Goal: Task Accomplishment & Management: Manage account settings

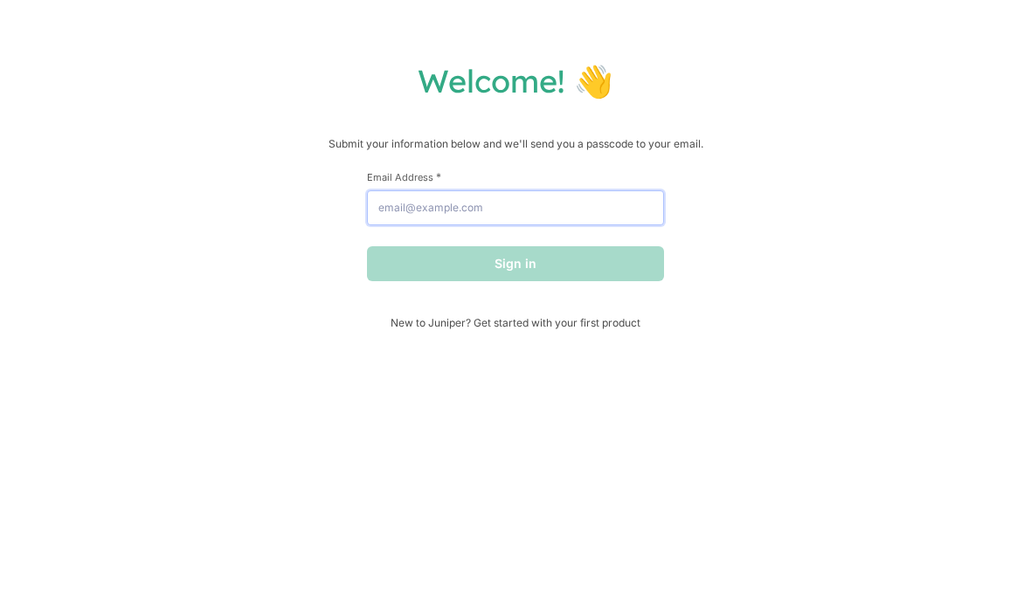
click at [442, 225] on input "Email Address *" at bounding box center [515, 207] width 297 height 35
click at [408, 224] on input "Email Address *" at bounding box center [515, 207] width 297 height 35
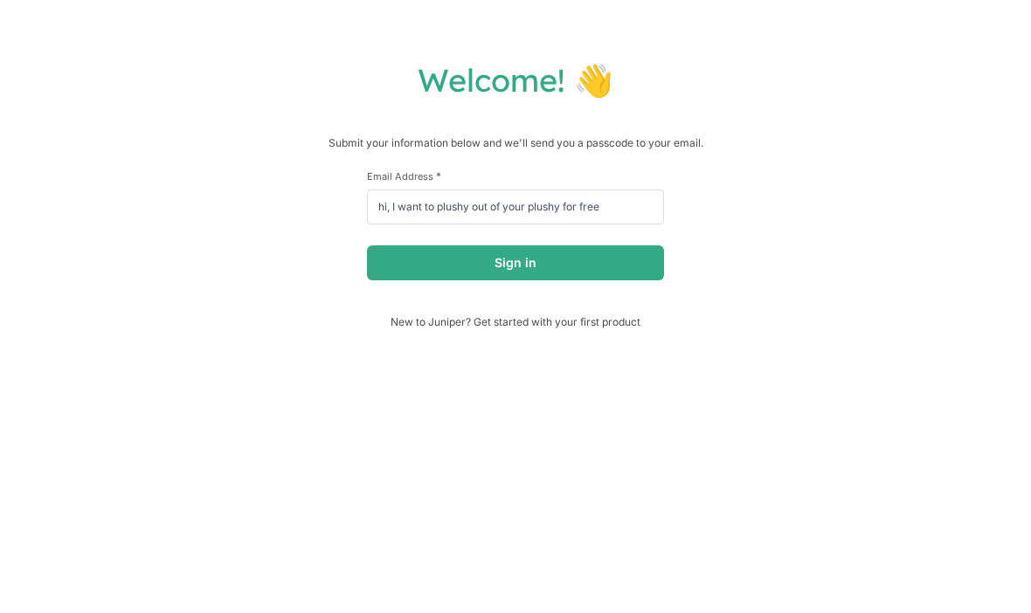
click at [403, 260] on button "Sign in" at bounding box center [515, 263] width 297 height 35
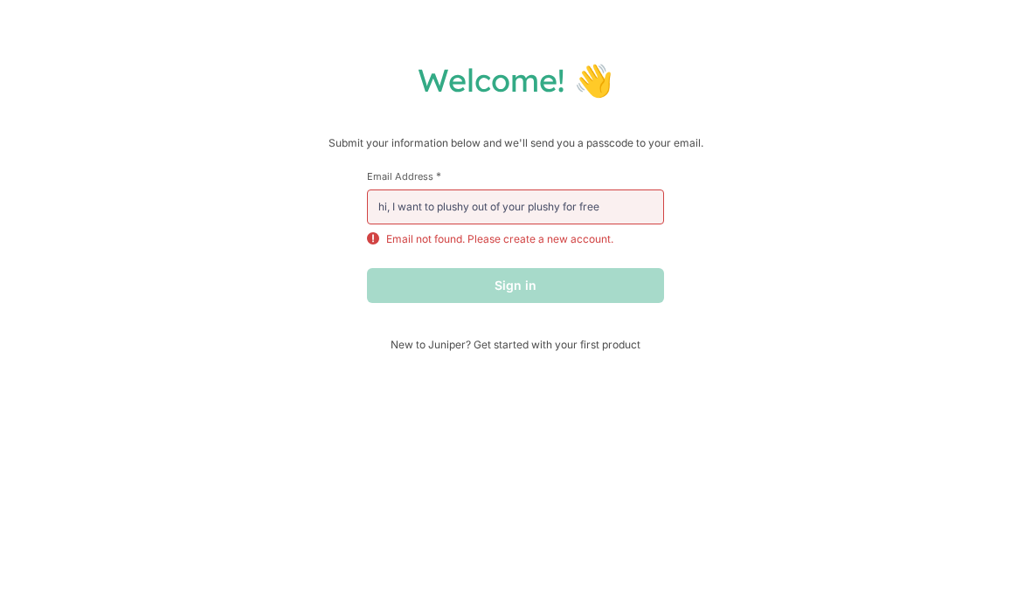
click at [387, 304] on div "Sign in" at bounding box center [515, 286] width 297 height 35
click at [411, 204] on input "hi, I want to plushy out of your plushy for free" at bounding box center [515, 207] width 297 height 35
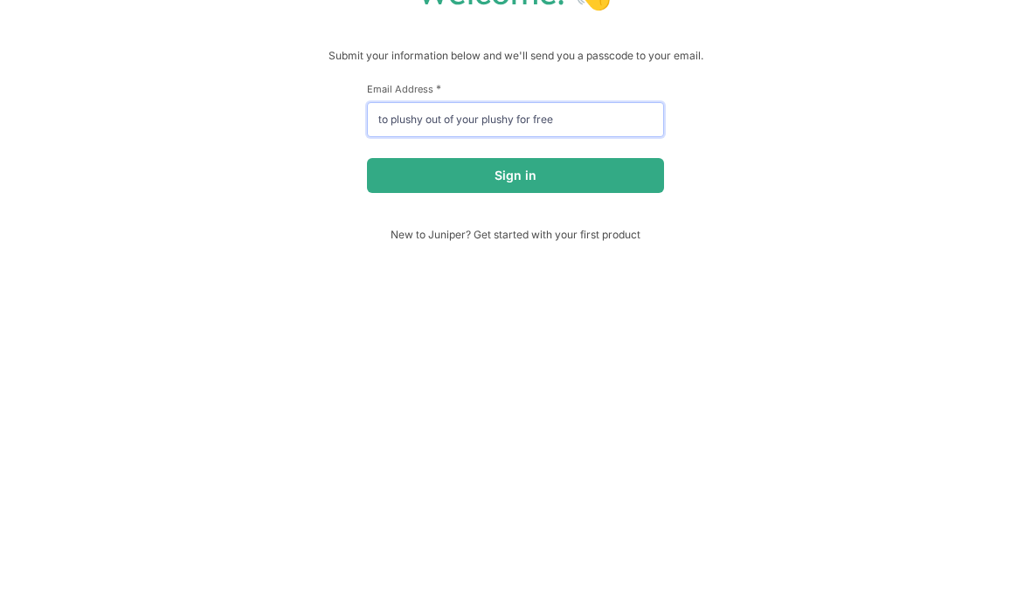
click at [546, 190] on input "to plushy out of your plushy for free" at bounding box center [515, 207] width 297 height 35
type input "to"
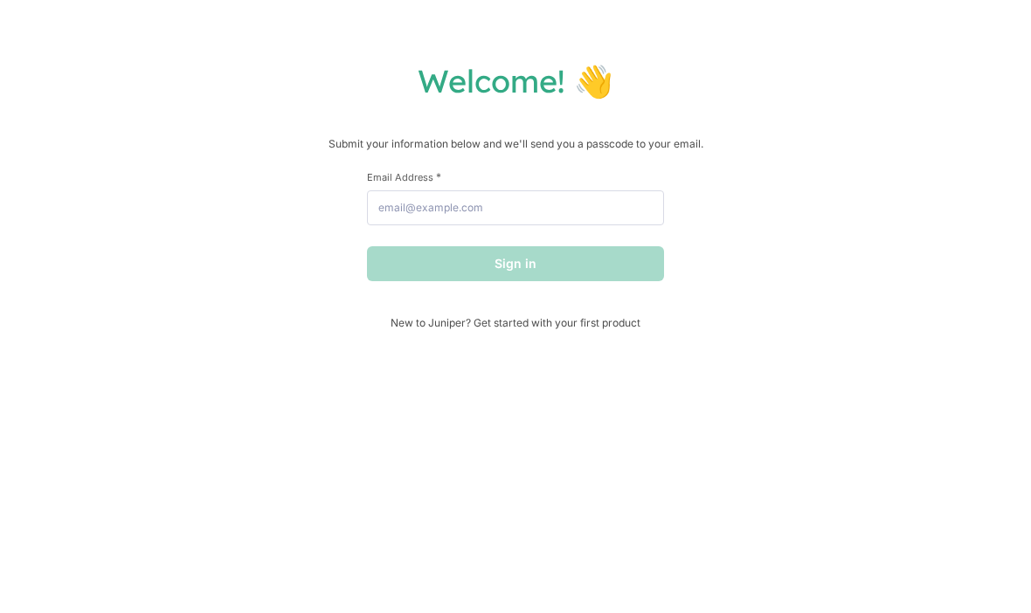
click at [17, 87] on div "Welcome! 👋 Submit your information below and we'll send you a passcode to your …" at bounding box center [515, 306] width 1031 height 613
click at [267, 607] on div "Welcome! 👋 Submit your information below and we'll send you a passcode to your …" at bounding box center [515, 306] width 1031 height 613
